Goal: Transaction & Acquisition: Obtain resource

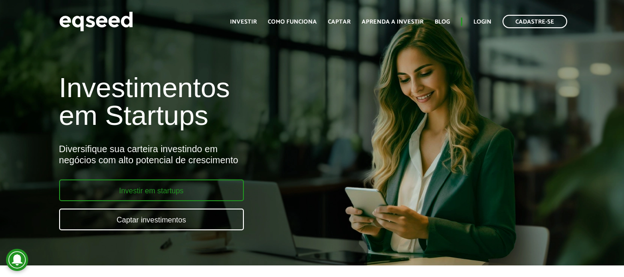
click at [158, 187] on link "Investir em startups" at bounding box center [151, 190] width 185 height 22
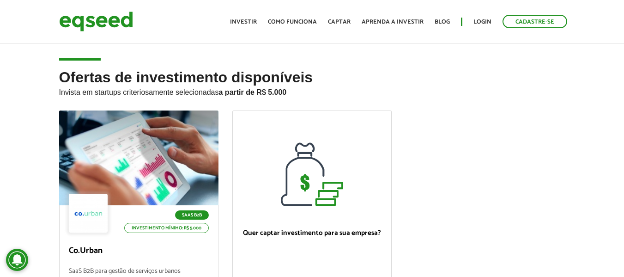
scroll to position [92, 0]
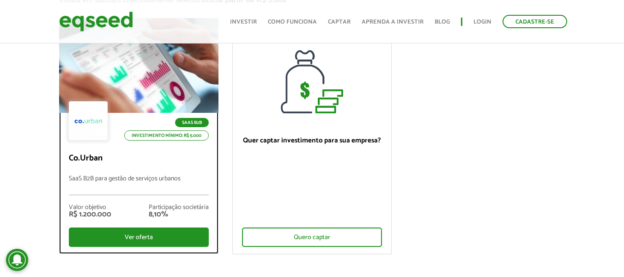
click at [169, 68] on div at bounding box center [138, 66] width 191 height 114
